Goal: Task Accomplishment & Management: Complete application form

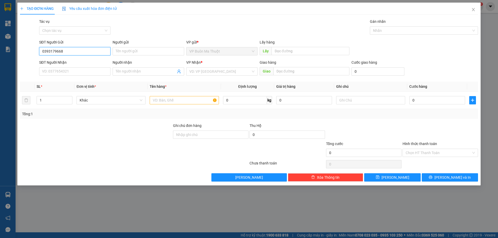
click at [68, 50] on input "0393179668" at bounding box center [74, 51] width 71 height 8
type input "0393179668"
click at [60, 67] on div "SĐT Người Nhận" at bounding box center [74, 64] width 71 height 8
click at [60, 71] on input "SĐT Người Nhận" at bounding box center [74, 71] width 71 height 8
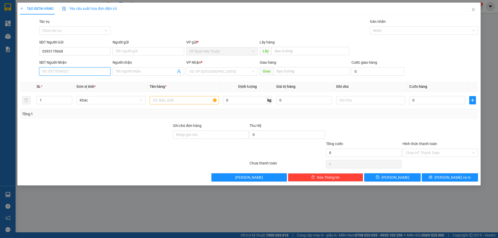
paste input "0393179668"
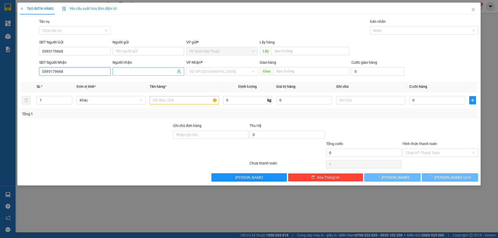
type input "0393179668"
click at [133, 73] on input "Người nhận" at bounding box center [146, 72] width 60 height 6
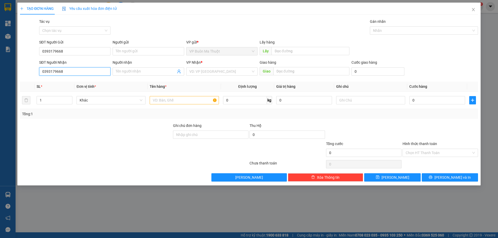
click at [84, 74] on input "0393179668" at bounding box center [74, 71] width 71 height 8
click at [94, 83] on div "0393179668" at bounding box center [74, 82] width 65 height 6
type input "5.500.000"
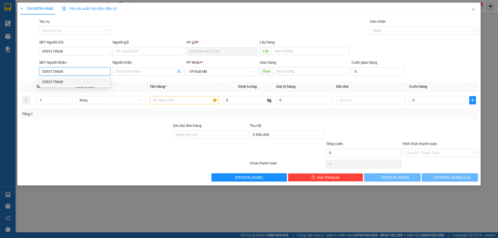
type input "50.000"
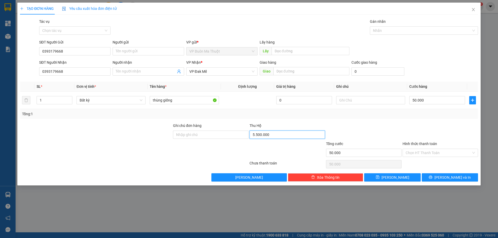
click at [284, 135] on input "5.500.000" at bounding box center [287, 135] width 75 height 8
type input "11.000.000"
click at [428, 102] on input "50.000" at bounding box center [437, 100] width 56 height 8
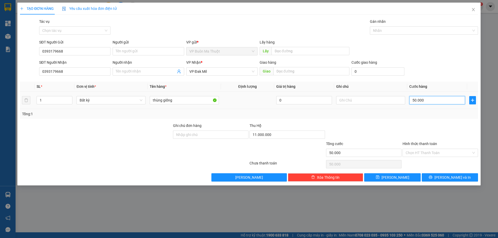
type input "0"
type input "7"
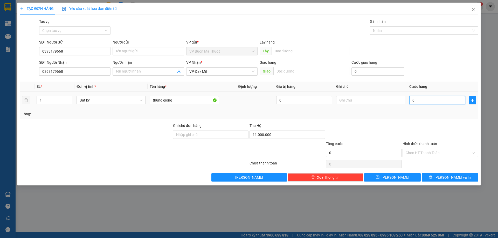
type input "07"
type input "70"
type input "070"
type input "700"
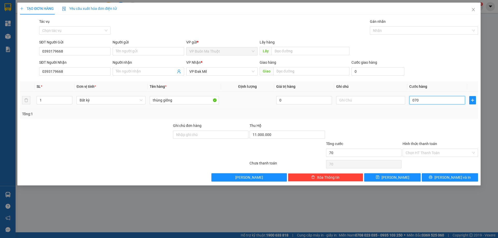
type input "700"
type input "0.700"
type input "7.000"
type input "07.000"
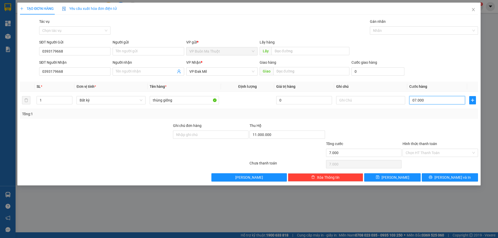
type input "70.000"
click at [428, 176] on button "[PERSON_NAME] và In" at bounding box center [450, 178] width 56 height 8
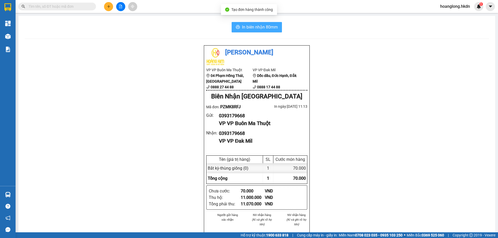
click at [269, 26] on span "In biên nhận 80mm" at bounding box center [260, 27] width 36 height 6
